Goal: Task Accomplishment & Management: Manage account settings

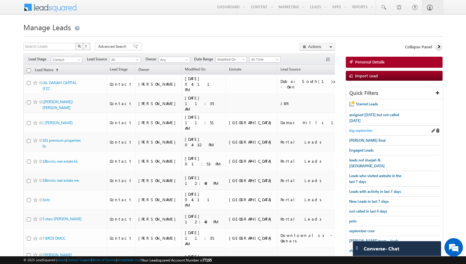
click at [362, 128] on span "big september" at bounding box center [360, 130] width 23 height 5
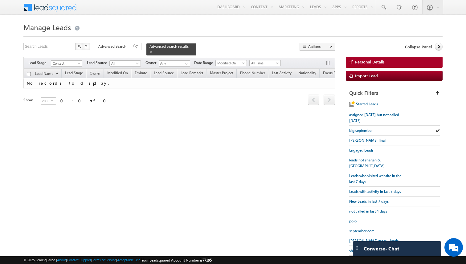
scroll to position [10, 0]
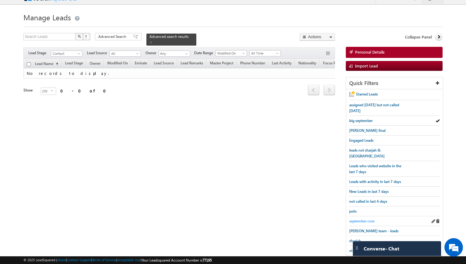
click at [356, 219] on span "september core" at bounding box center [361, 221] width 25 height 5
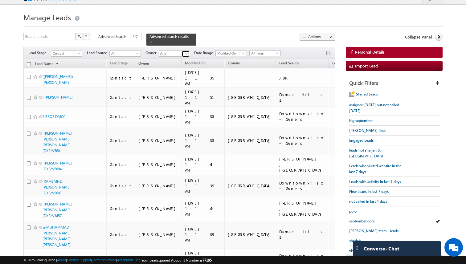
click at [186, 53] on span at bounding box center [186, 53] width 5 height 5
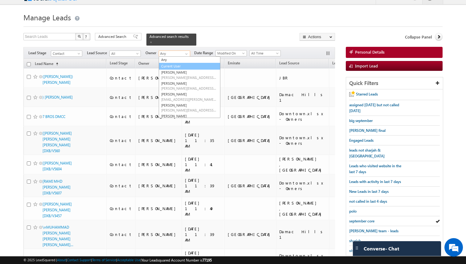
click at [174, 65] on link "Current User" at bounding box center [190, 66] width 62 height 7
type input "Current User"
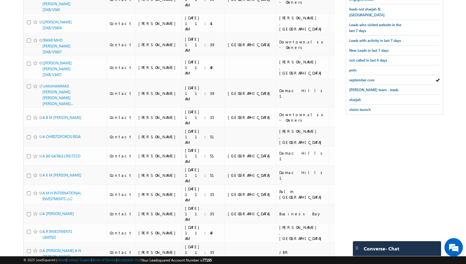
scroll to position [0, 0]
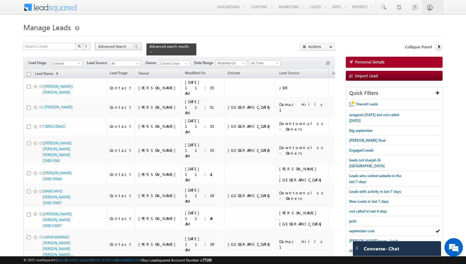
click at [119, 47] on span "Advanced Search" at bounding box center [113, 47] width 30 height 6
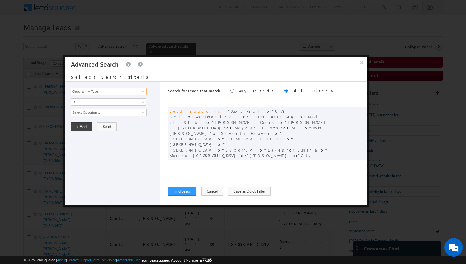
click at [134, 93] on input "Opportunity Type" at bounding box center [109, 91] width 76 height 7
type input "o"
type input "Lead Activity"
click at [111, 101] on span "Is" at bounding box center [104, 102] width 67 height 6
click at [97, 114] on link "Is Not" at bounding box center [108, 116] width 75 height 6
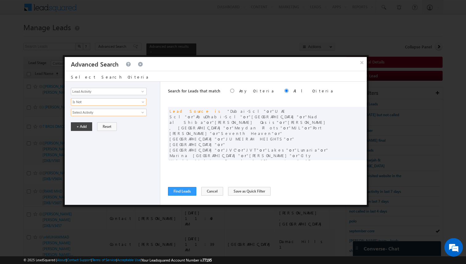
click at [94, 113] on input "Select Activity" at bounding box center [109, 112] width 76 height 7
type input "Outbound Phone Call Activity"
click at [83, 136] on button "+ Add" at bounding box center [81, 137] width 21 height 9
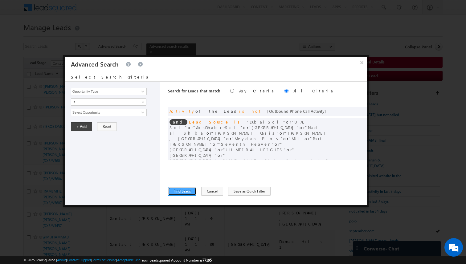
click at [184, 189] on button "Find Leads" at bounding box center [182, 191] width 28 height 9
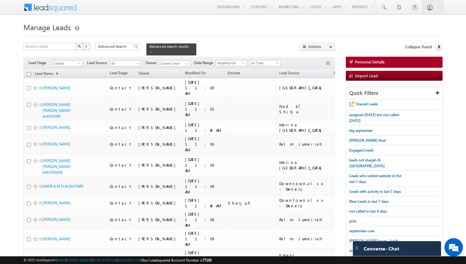
click at [30, 73] on input "checkbox" at bounding box center [29, 74] width 4 height 4
checkbox input "true"
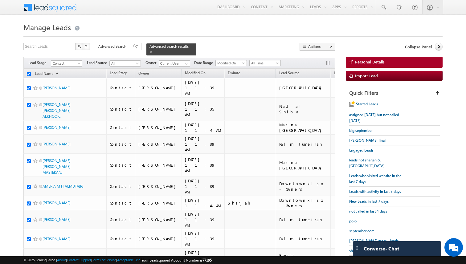
checkbox input "true"
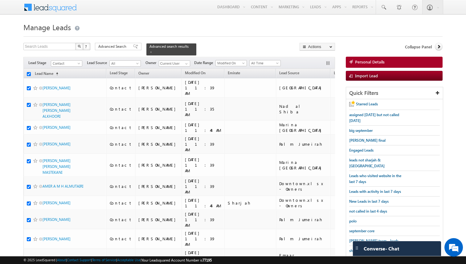
checkbox input "true"
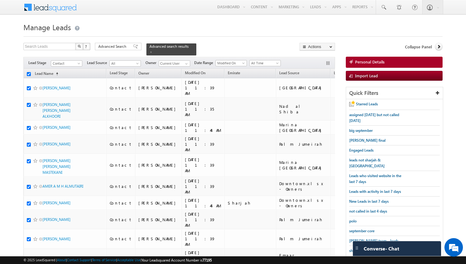
checkbox input "true"
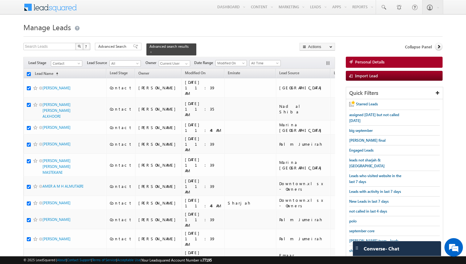
checkbox input "true"
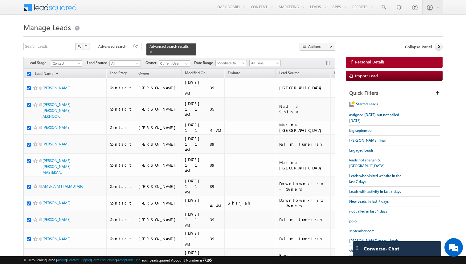
checkbox input "true"
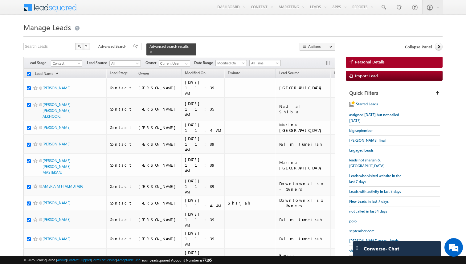
checkbox input "true"
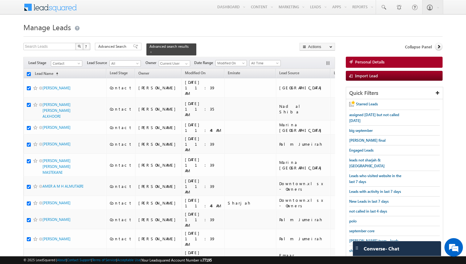
checkbox input "true"
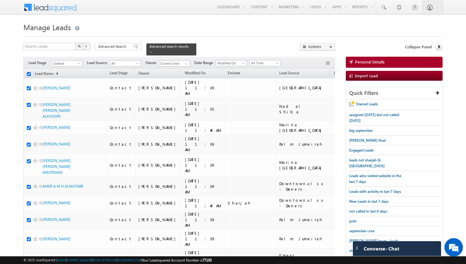
checkbox input "true"
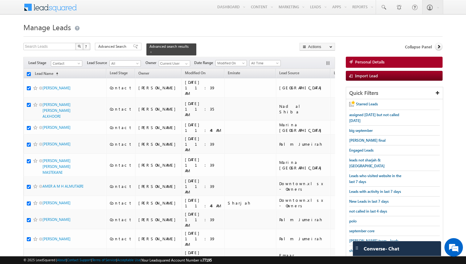
checkbox input "true"
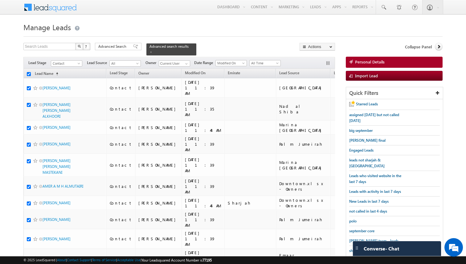
checkbox input "true"
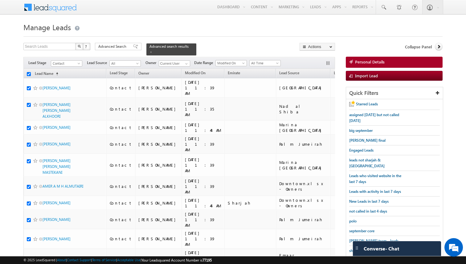
checkbox input "true"
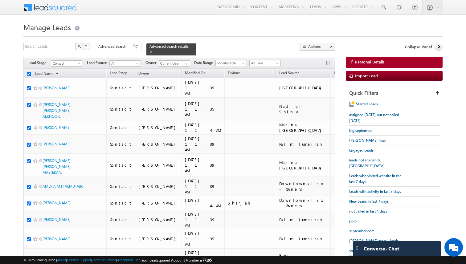
checkbox input "true"
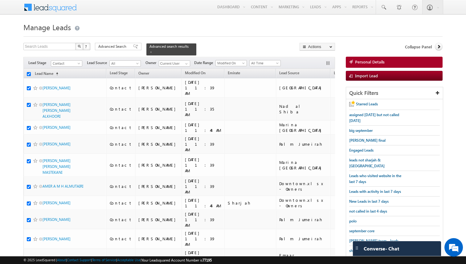
checkbox input "true"
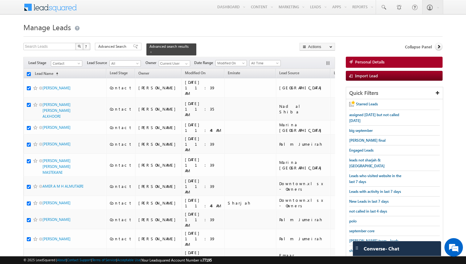
checkbox input "true"
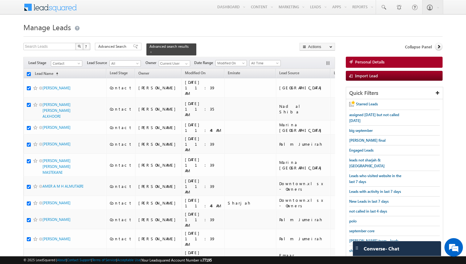
checkbox input "true"
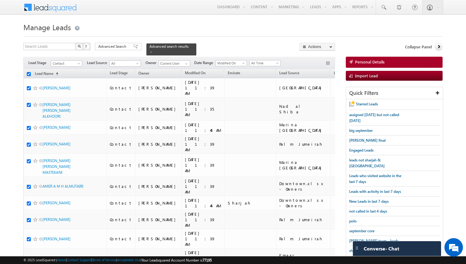
checkbox input "true"
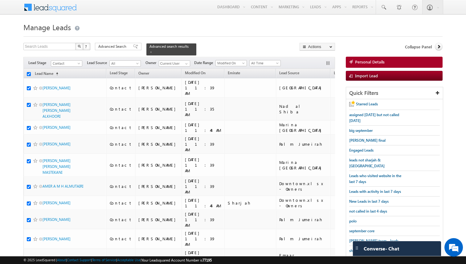
checkbox input "true"
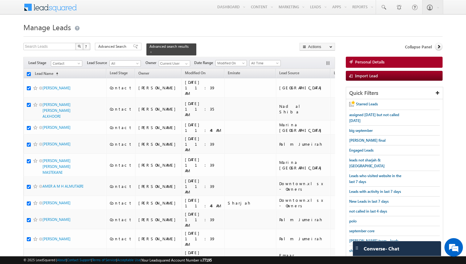
checkbox input "true"
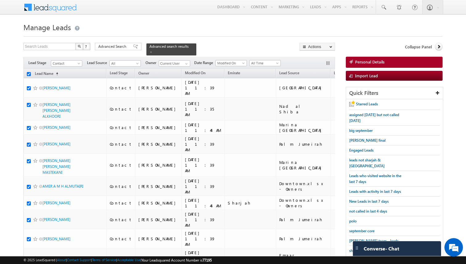
checkbox input "true"
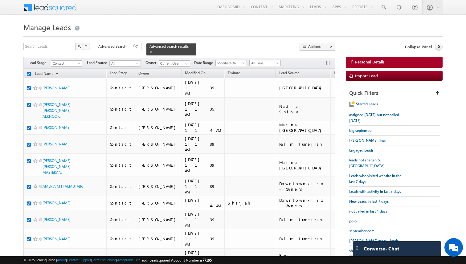
checkbox input "true"
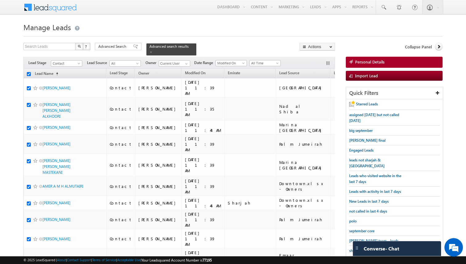
checkbox input "true"
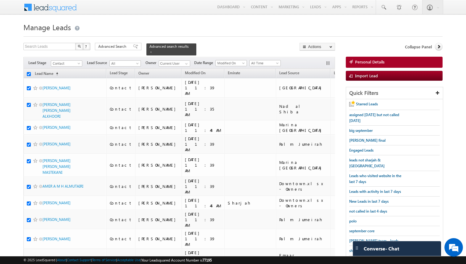
checkbox input "true"
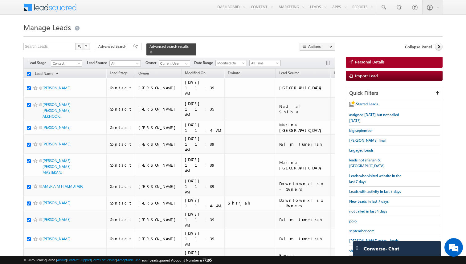
checkbox input "true"
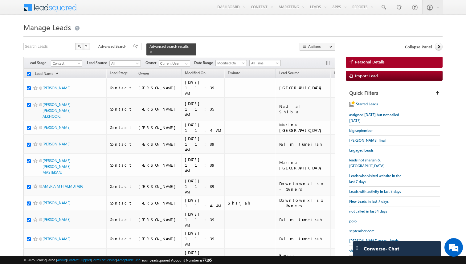
checkbox input "true"
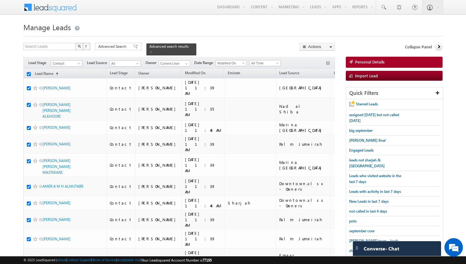
checkbox input "true"
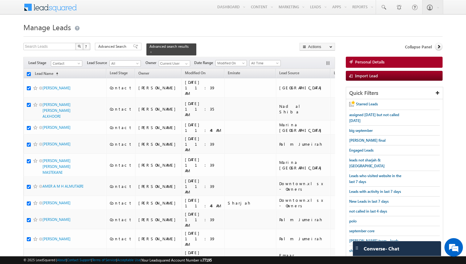
checkbox input "true"
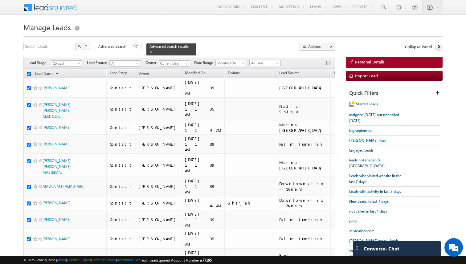
checkbox input "true"
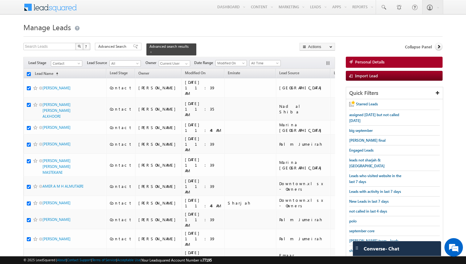
checkbox input "true"
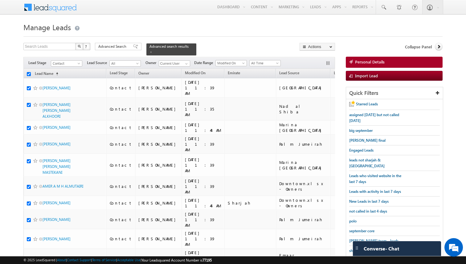
checkbox input "true"
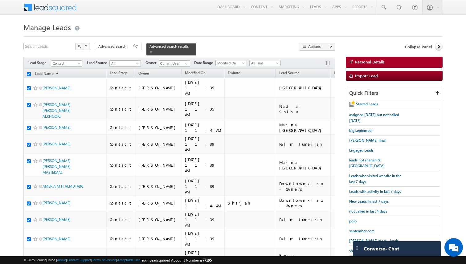
checkbox input "true"
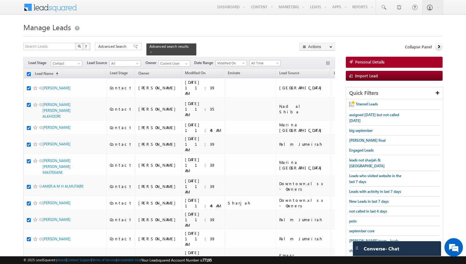
checkbox input "true"
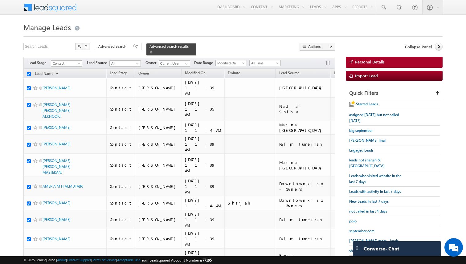
checkbox input "true"
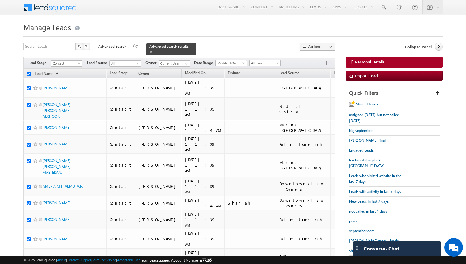
checkbox input "true"
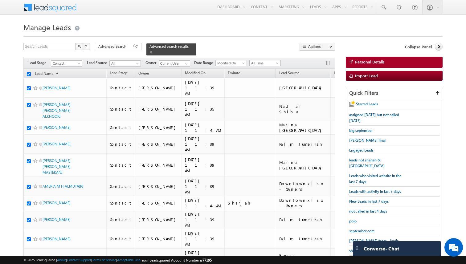
checkbox input "true"
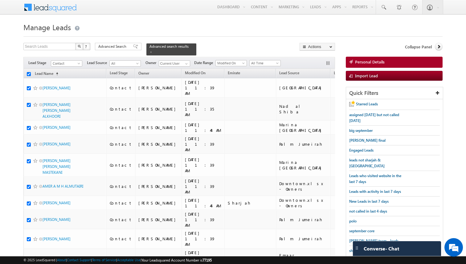
checkbox input "true"
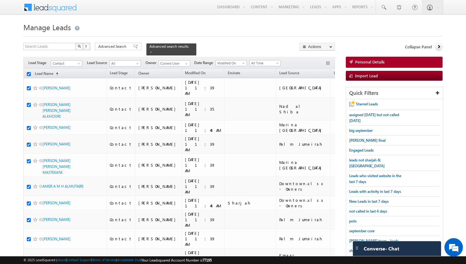
checkbox input "true"
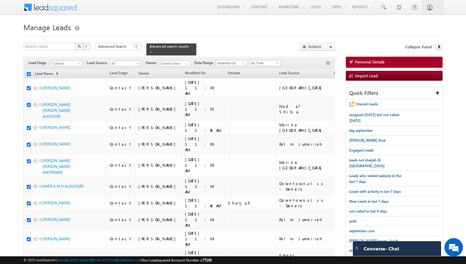
checkbox input "true"
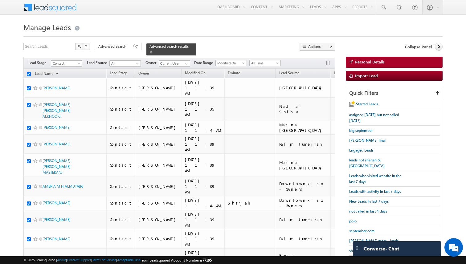
checkbox input "true"
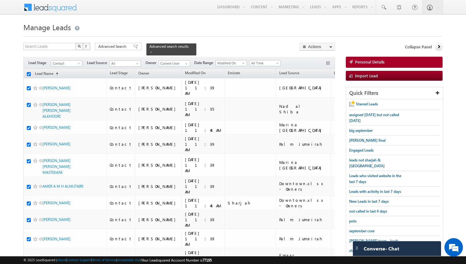
checkbox input "true"
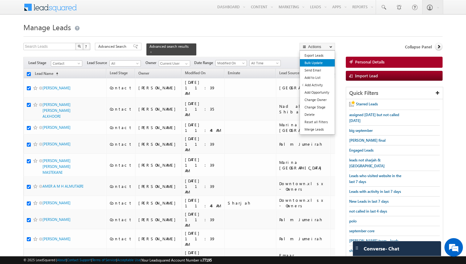
click at [313, 64] on link "Bulk Update" at bounding box center [317, 62] width 35 height 7
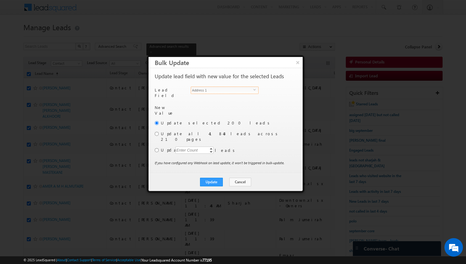
click at [229, 93] on span "Address 1" at bounding box center [222, 90] width 62 height 7
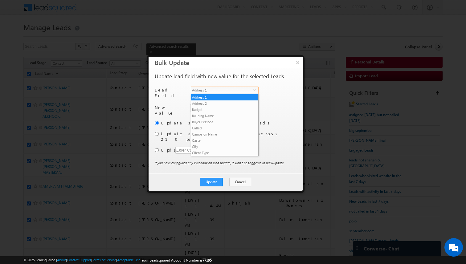
scroll to position [241, 0]
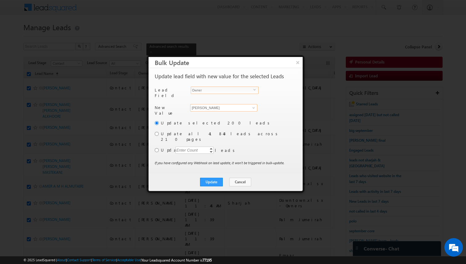
click at [212, 105] on input "[PERSON_NAME]" at bounding box center [223, 107] width 67 height 7
click at [157, 148] on input "radio" at bounding box center [157, 150] width 4 height 4
click at [182, 147] on div "Enter Count" at bounding box center [186, 150] width 23 height 7
click at [240, 149] on div "Update selected 200 leads Update all 41843 leads across 210 pages Update 4000 4…" at bounding box center [225, 140] width 141 height 40
click at [217, 178] on button "Update" at bounding box center [211, 182] width 23 height 9
